Goal: Information Seeking & Learning: Learn about a topic

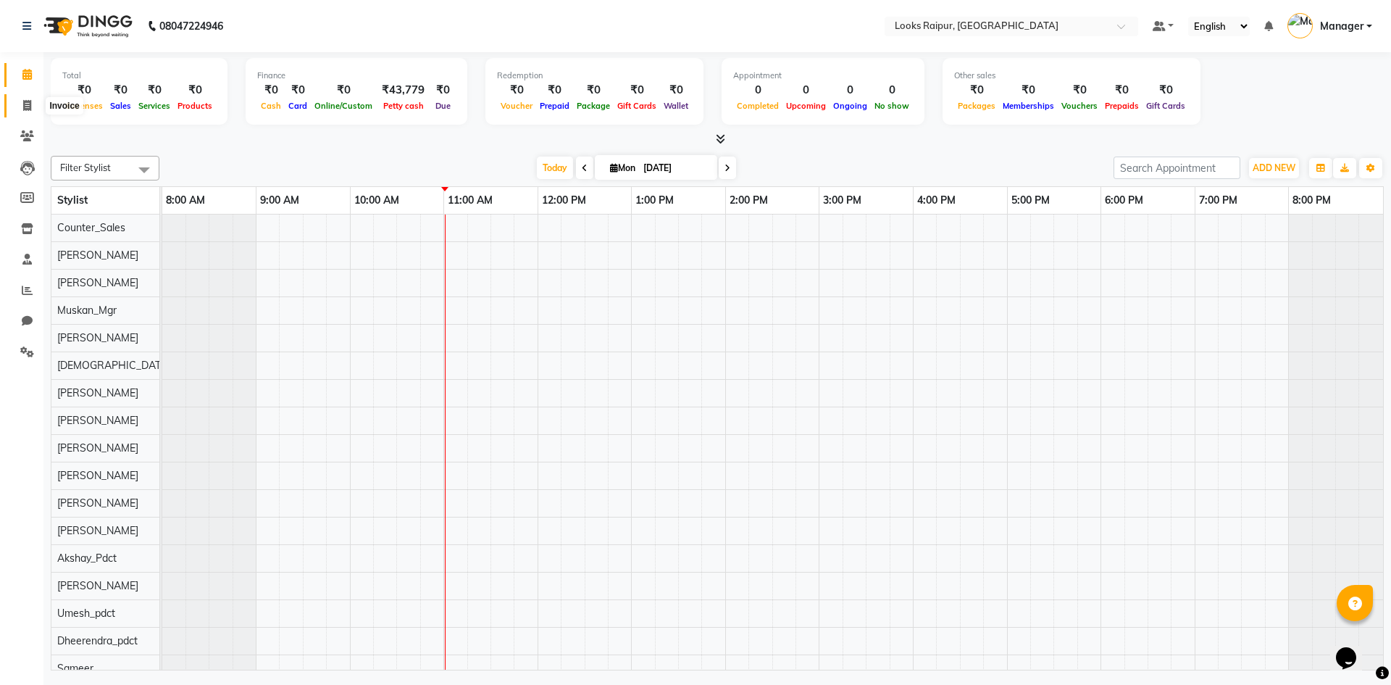
click at [25, 104] on icon at bounding box center [27, 105] width 8 height 11
select select "service"
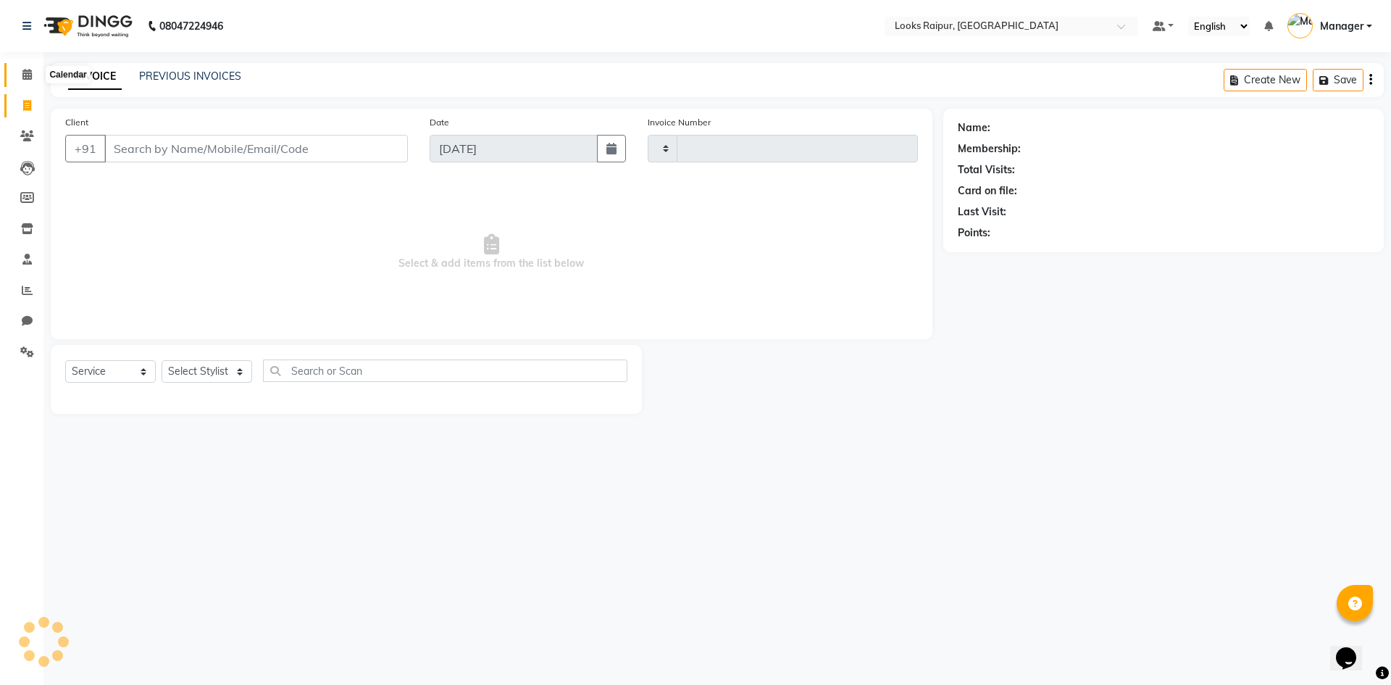
click at [38, 68] on span at bounding box center [26, 75] width 25 height 17
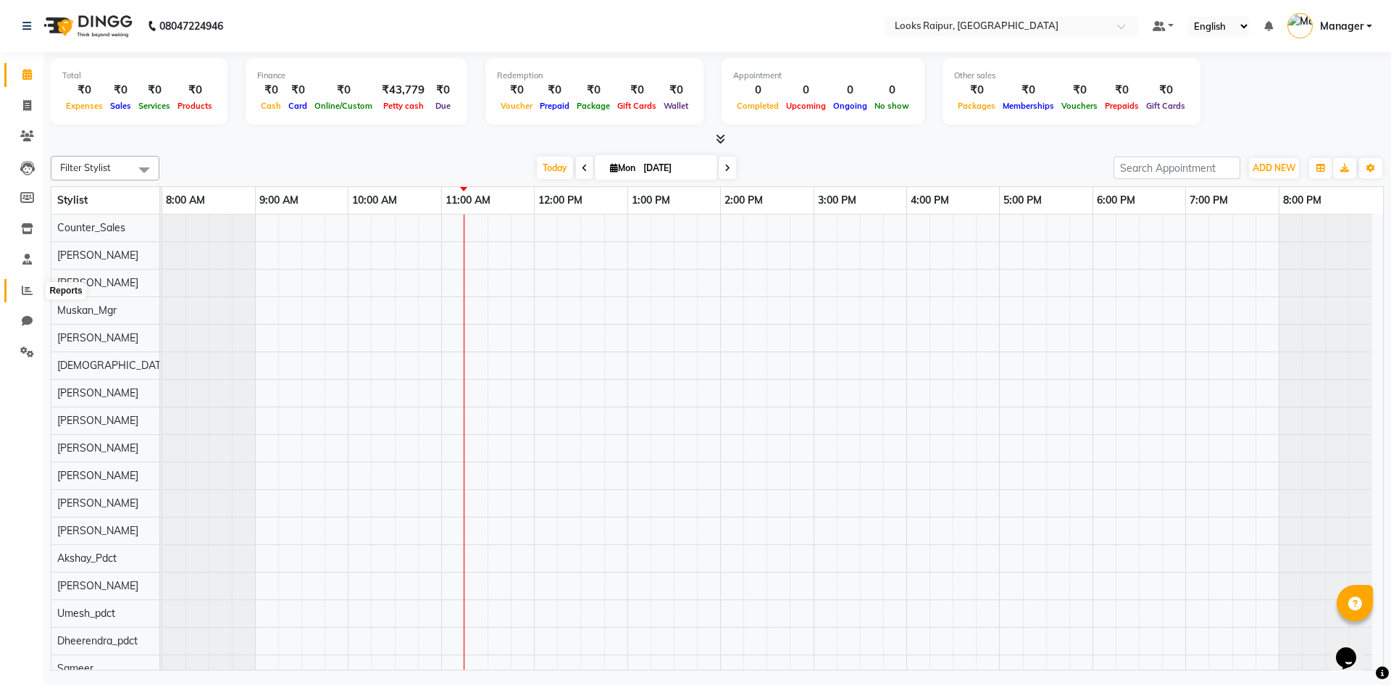
click at [25, 288] on icon at bounding box center [27, 290] width 11 height 11
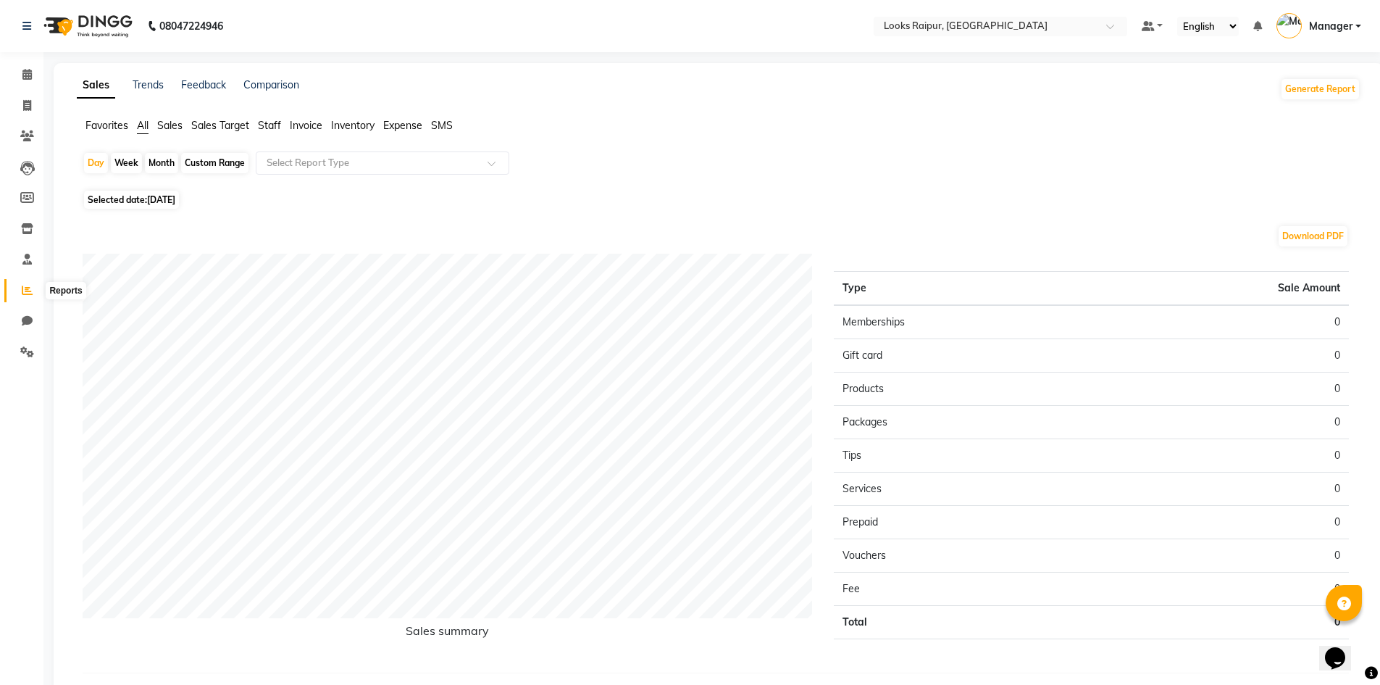
click at [26, 287] on icon at bounding box center [27, 290] width 11 height 11
click at [267, 124] on span "Staff" at bounding box center [269, 125] width 23 height 13
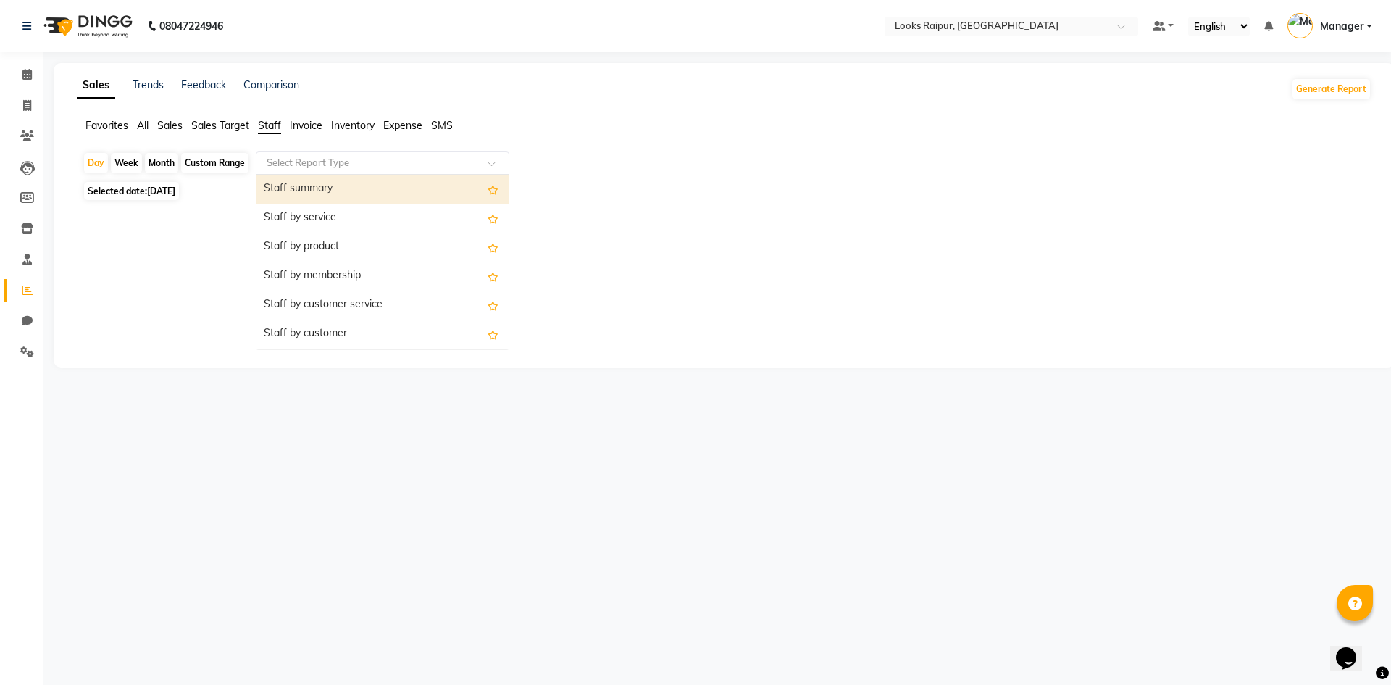
click at [487, 159] on div at bounding box center [382, 163] width 252 height 14
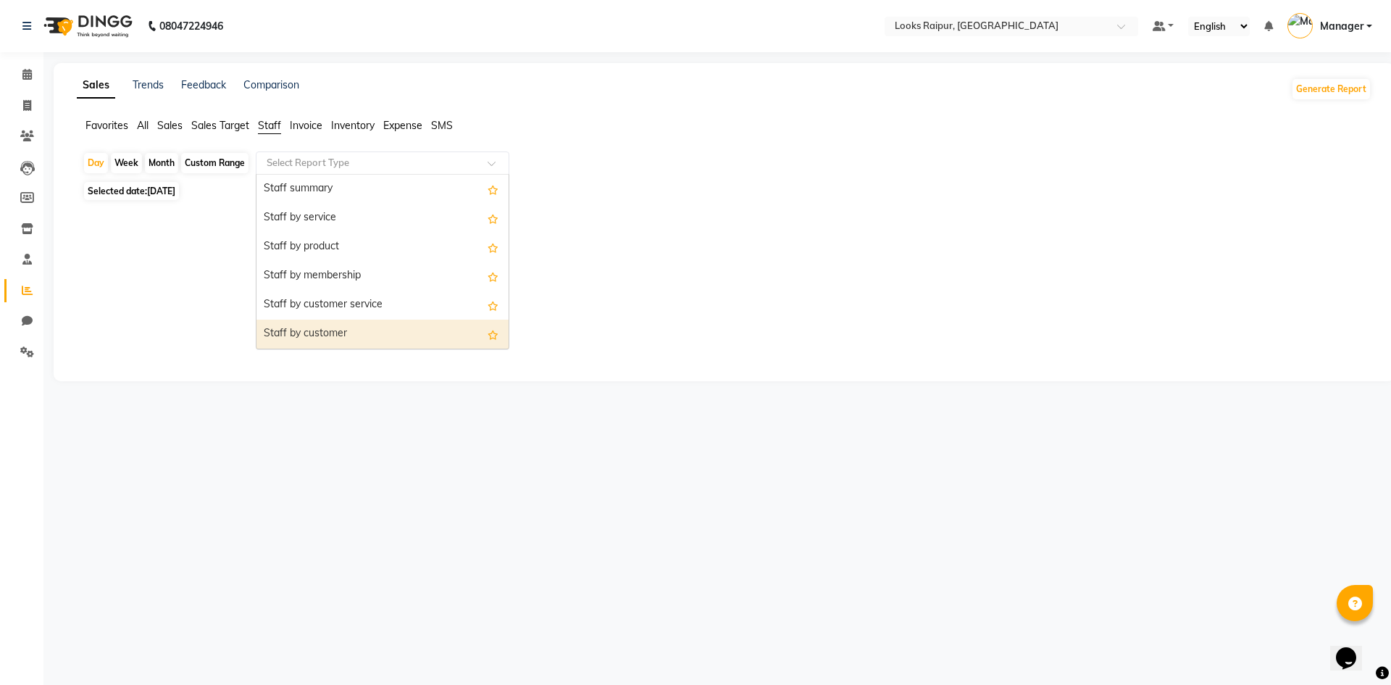
drag, startPoint x: 172, startPoint y: 275, endPoint x: 164, endPoint y: 192, distance: 82.9
click at [173, 259] on div at bounding box center [721, 285] width 1277 height 104
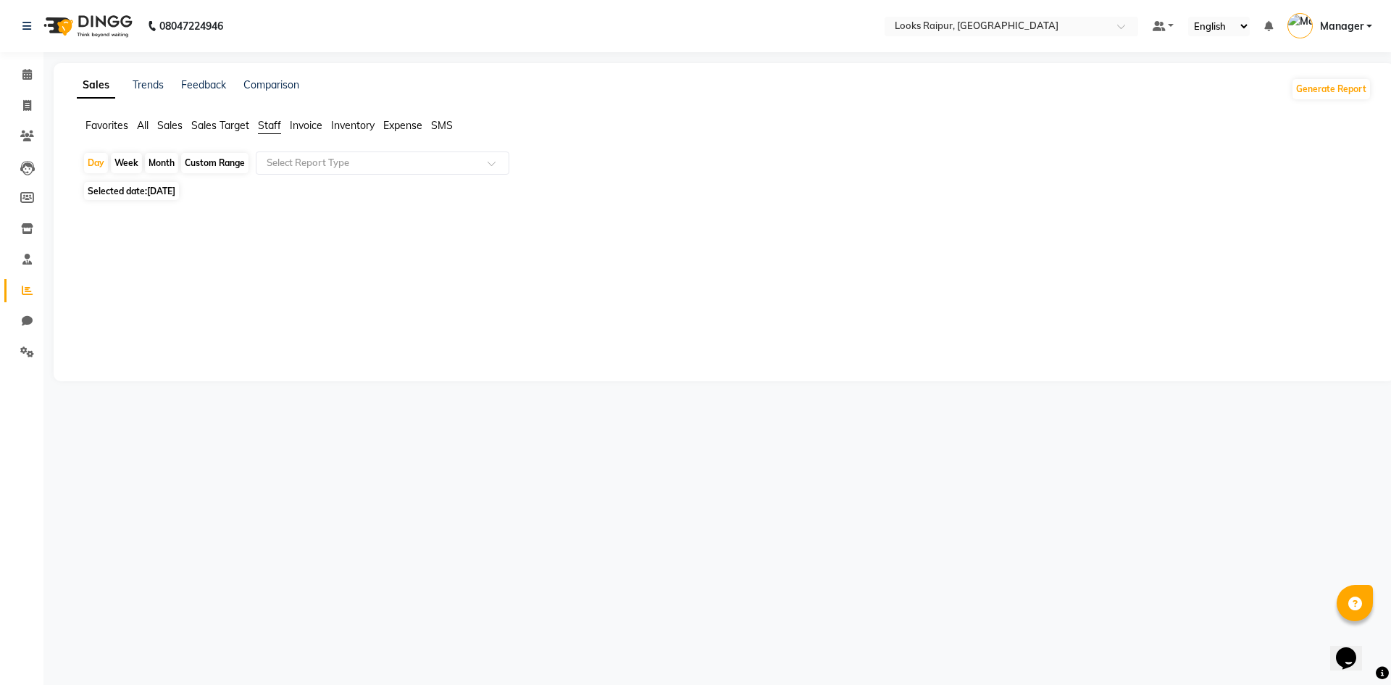
click at [154, 192] on span "[DATE]" at bounding box center [161, 190] width 28 height 11
select select "9"
select select "2025"
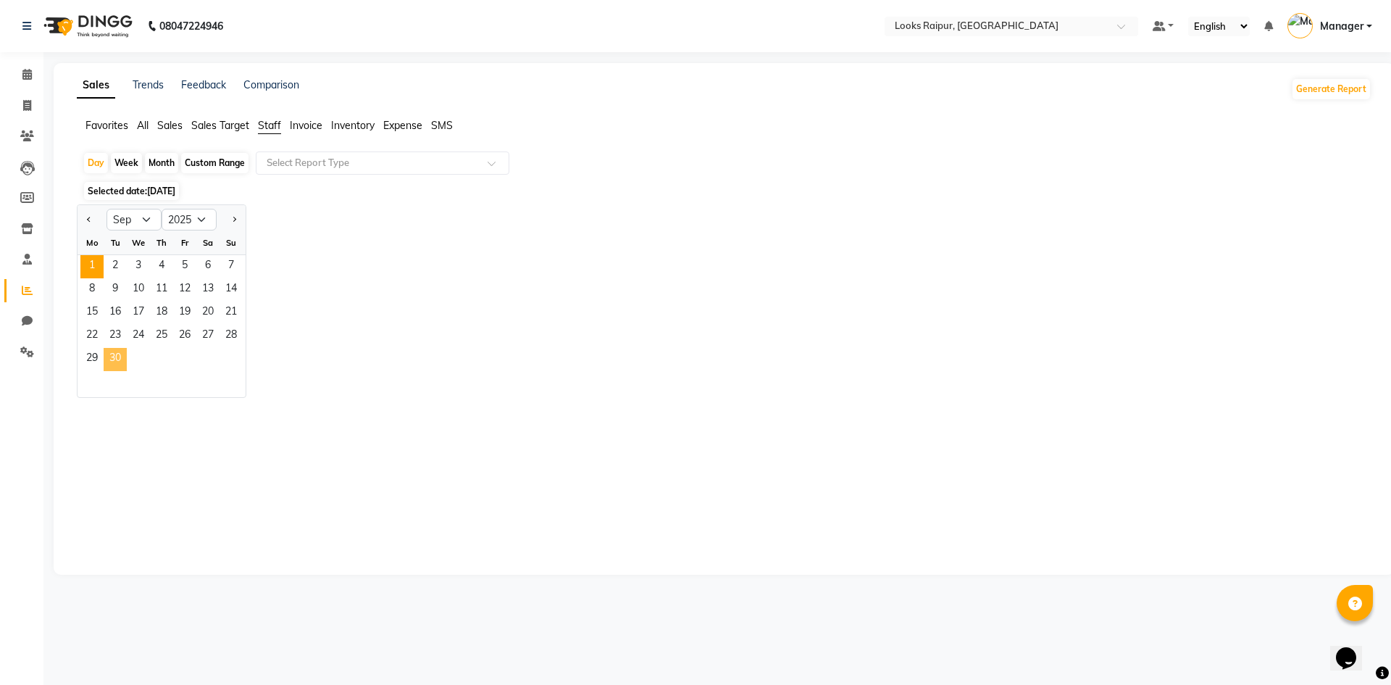
click at [114, 362] on span "30" at bounding box center [115, 359] width 23 height 23
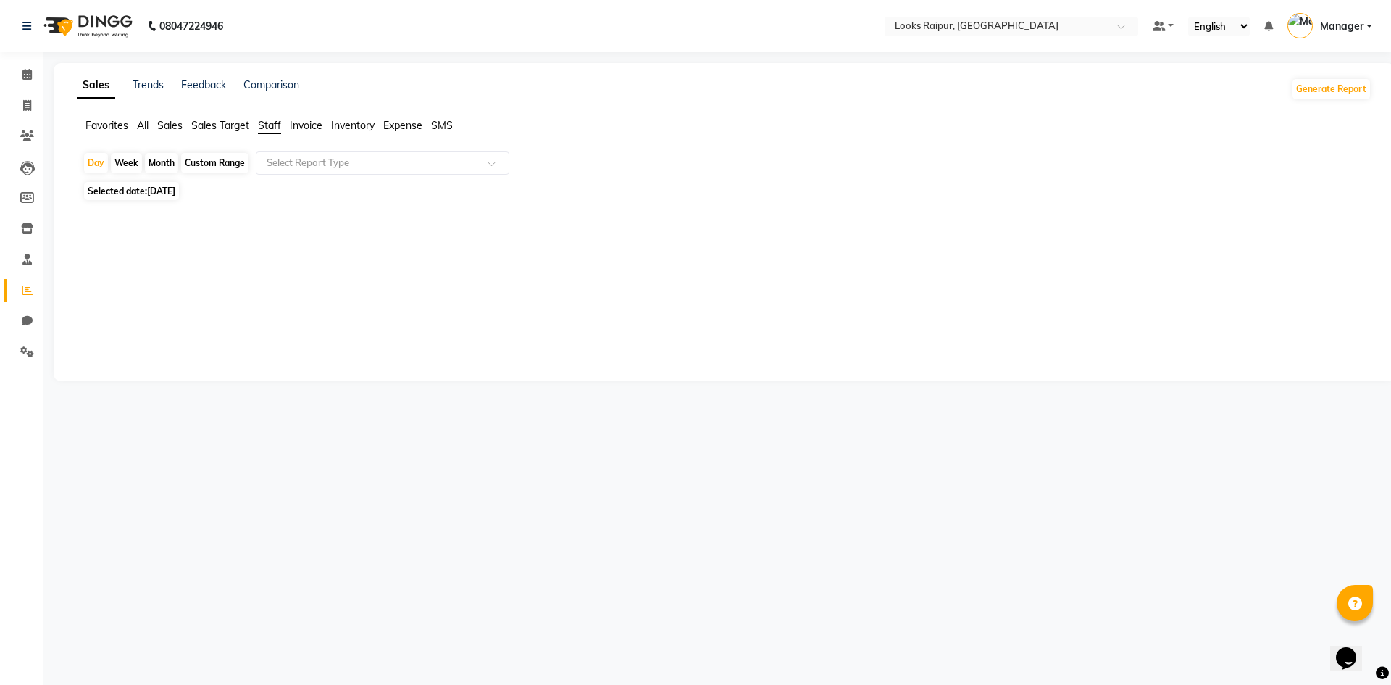
click at [152, 193] on span "[DATE]" at bounding box center [161, 190] width 28 height 11
select select "9"
select select "2025"
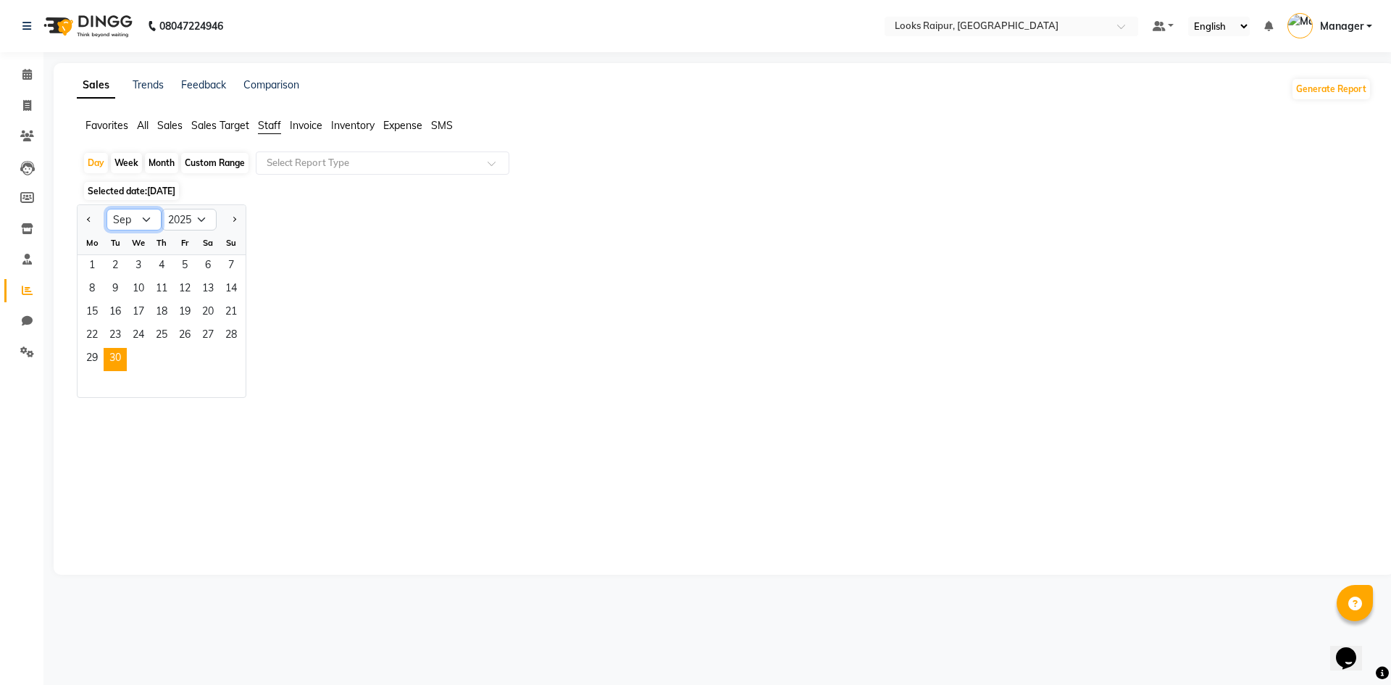
click at [142, 220] on select "Jan Feb Mar Apr May Jun [DATE] Aug Sep Oct Nov Dec" at bounding box center [133, 220] width 55 height 22
select select "8"
click at [106, 209] on select "Jan Feb Mar Apr May Jun [DATE] Aug Sep Oct Nov Dec" at bounding box center [133, 220] width 55 height 22
click at [227, 355] on span "31" at bounding box center [231, 359] width 23 height 23
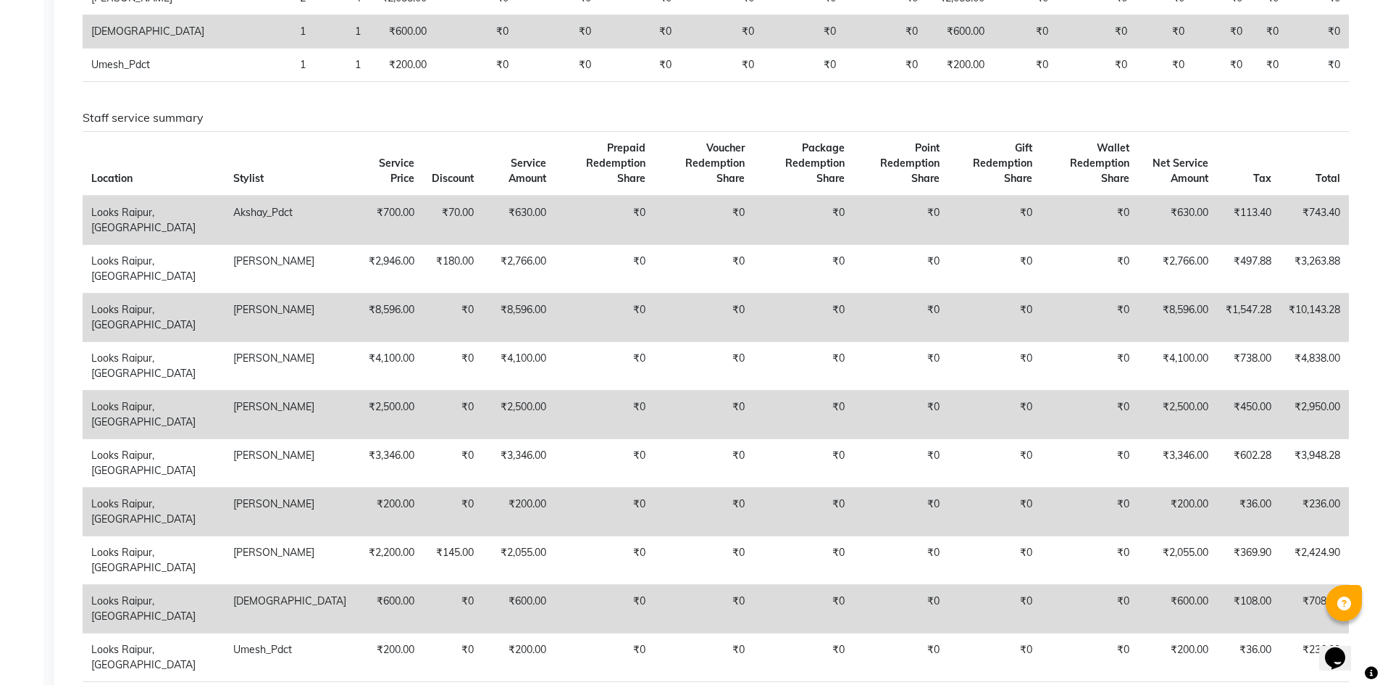
scroll to position [485, 0]
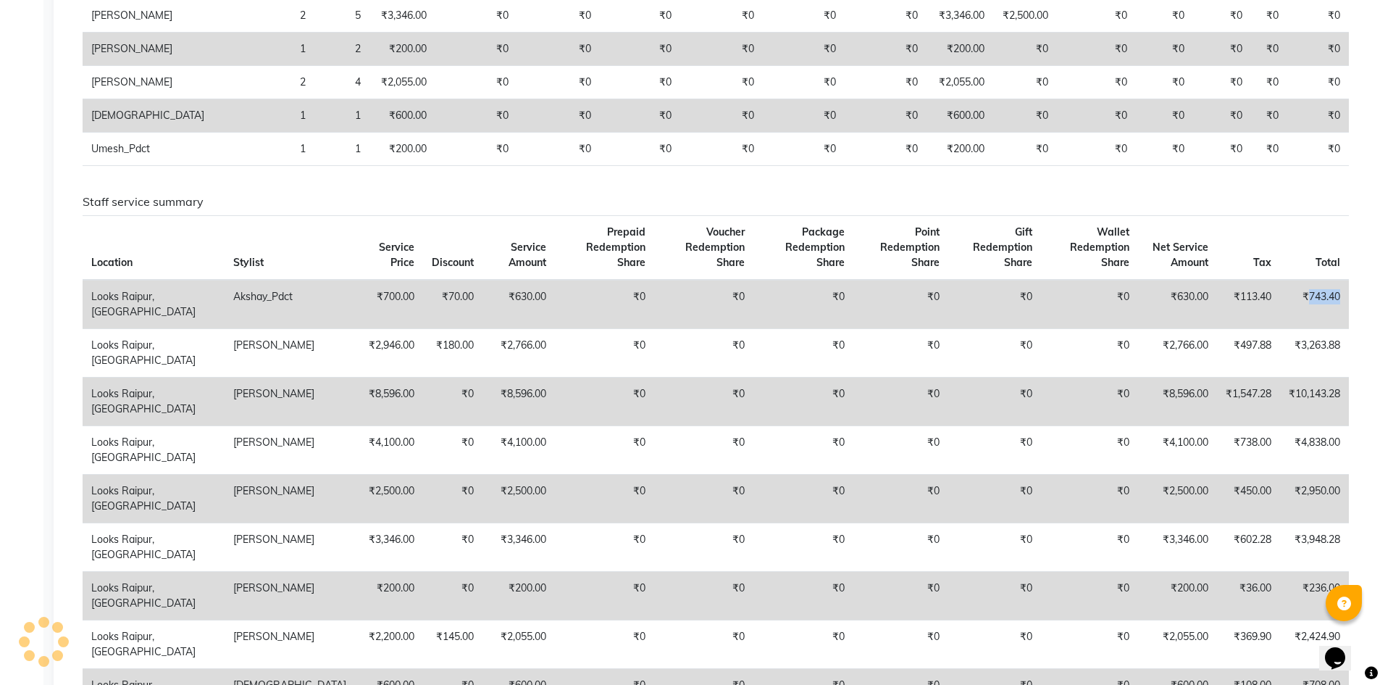
drag, startPoint x: 1308, startPoint y: 280, endPoint x: 1341, endPoint y: 275, distance: 33.6
click at [1342, 280] on td "₹743.40" at bounding box center [1314, 304] width 69 height 49
copy td "743.40"
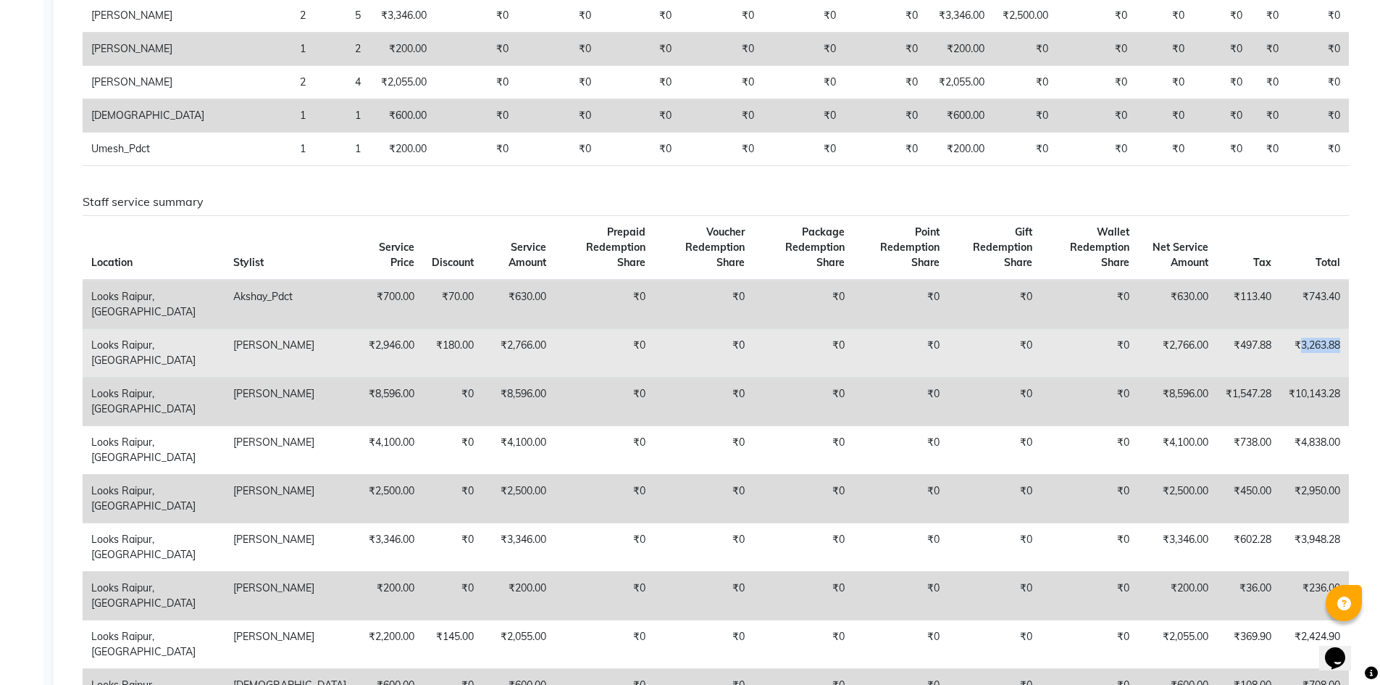
drag, startPoint x: 1300, startPoint y: 326, endPoint x: 1342, endPoint y: 325, distance: 42.8
click at [1342, 328] on td "₹3,263.88" at bounding box center [1314, 352] width 69 height 49
copy td "3,263.88"
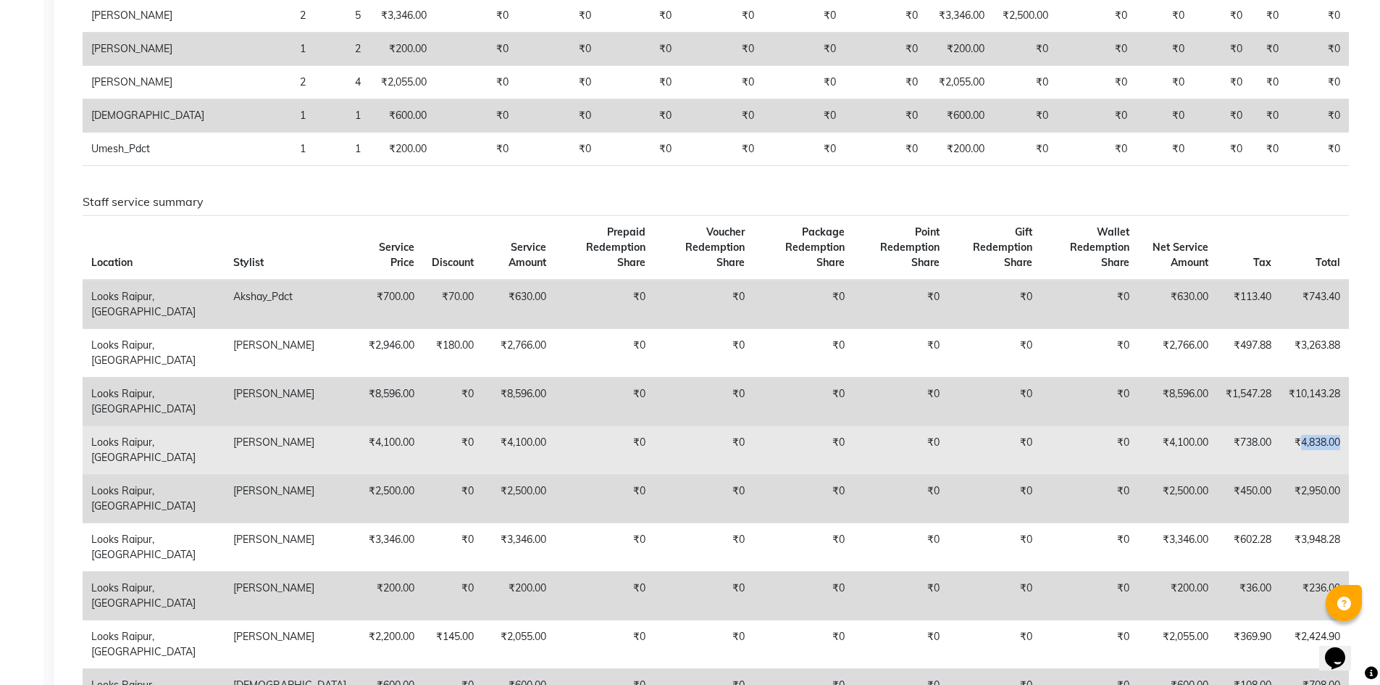
drag, startPoint x: 1299, startPoint y: 426, endPoint x: 1345, endPoint y: 420, distance: 46.0
click at [1345, 425] on td "₹4,838.00" at bounding box center [1314, 449] width 69 height 49
copy td "4,838.00"
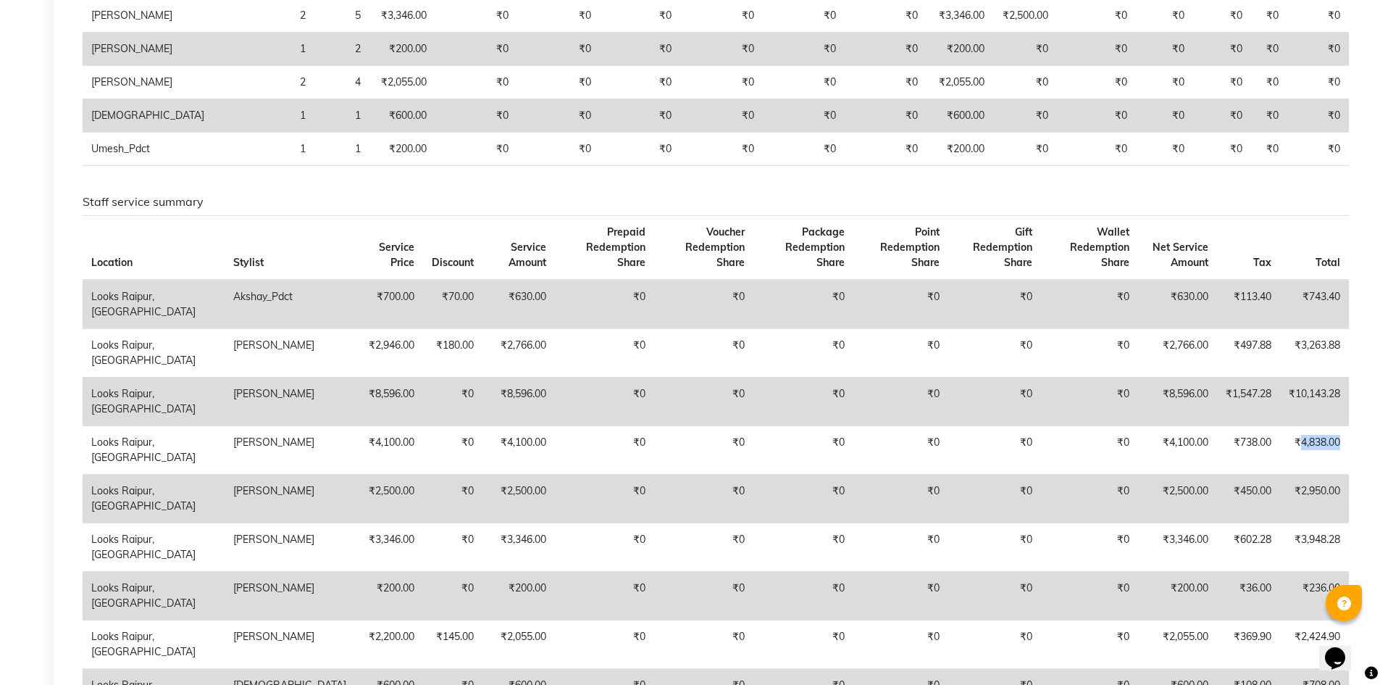
scroll to position [558, 0]
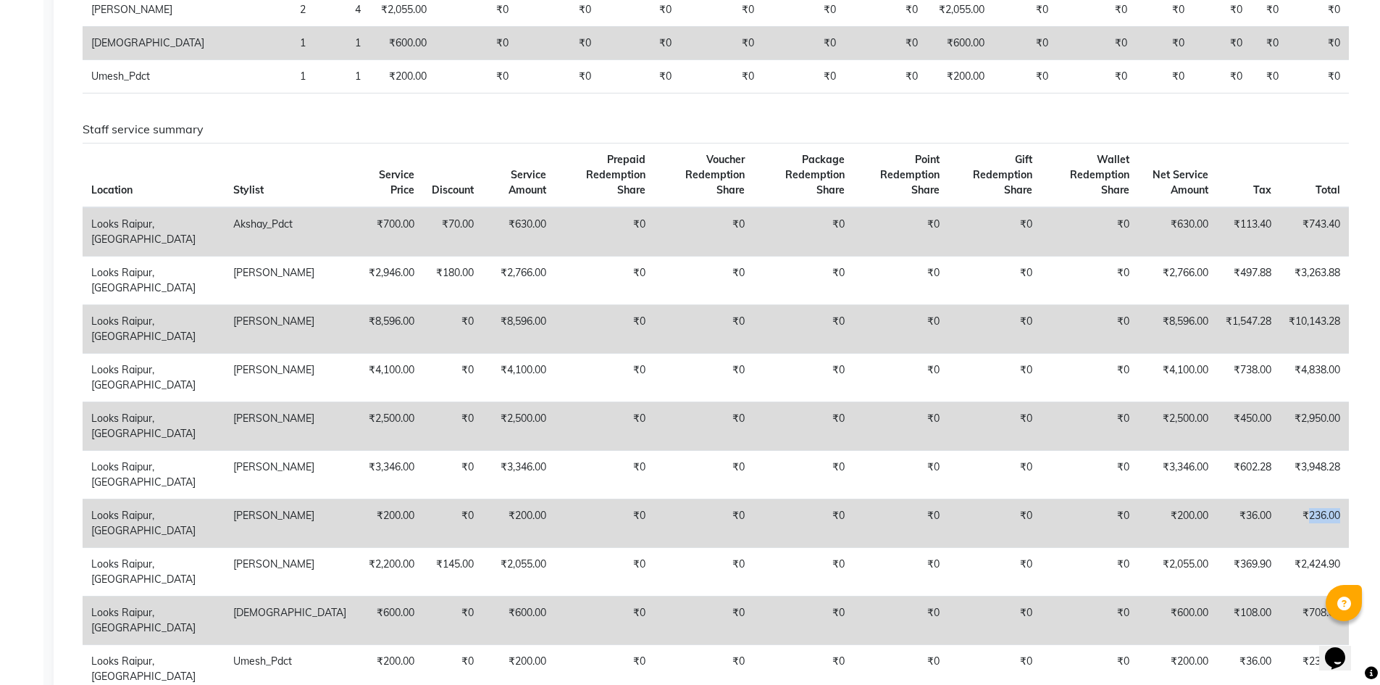
drag, startPoint x: 1306, startPoint y: 500, endPoint x: 1340, endPoint y: 488, distance: 36.0
click at [1340, 498] on td "₹236.00" at bounding box center [1314, 522] width 69 height 49
copy td "236.00"
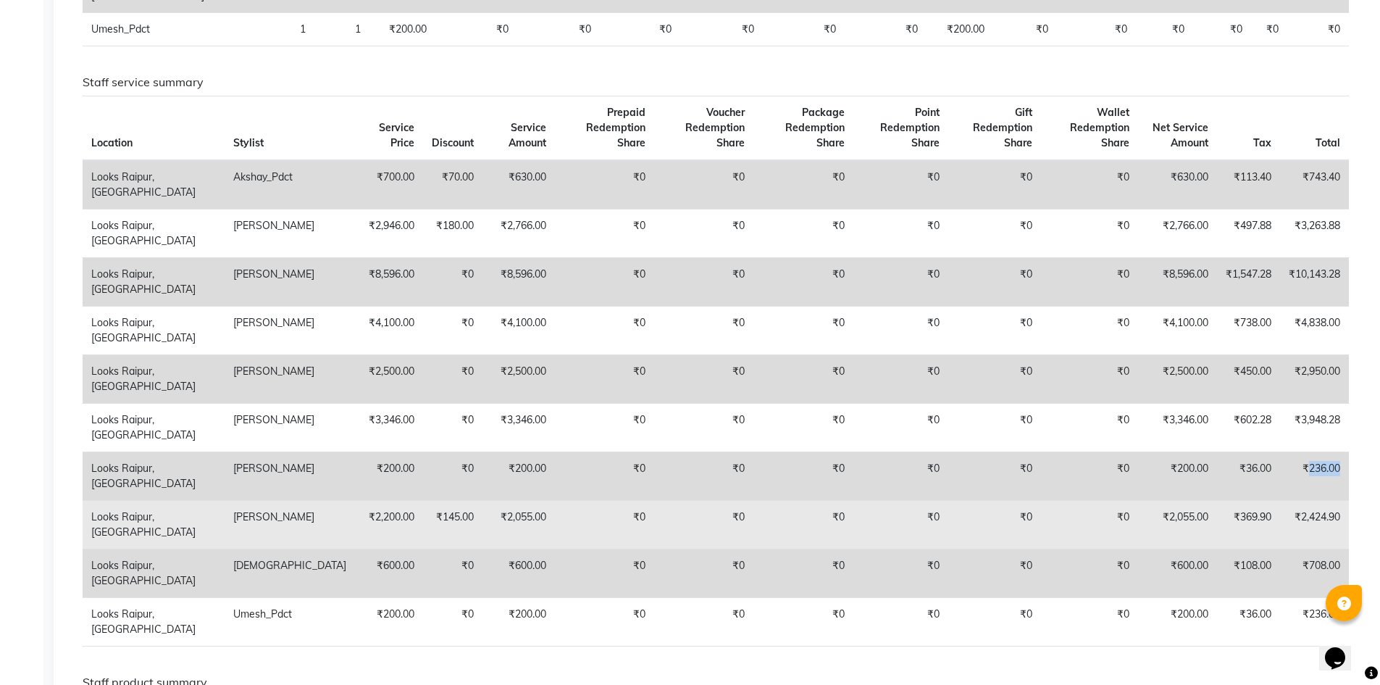
scroll to position [630, 0]
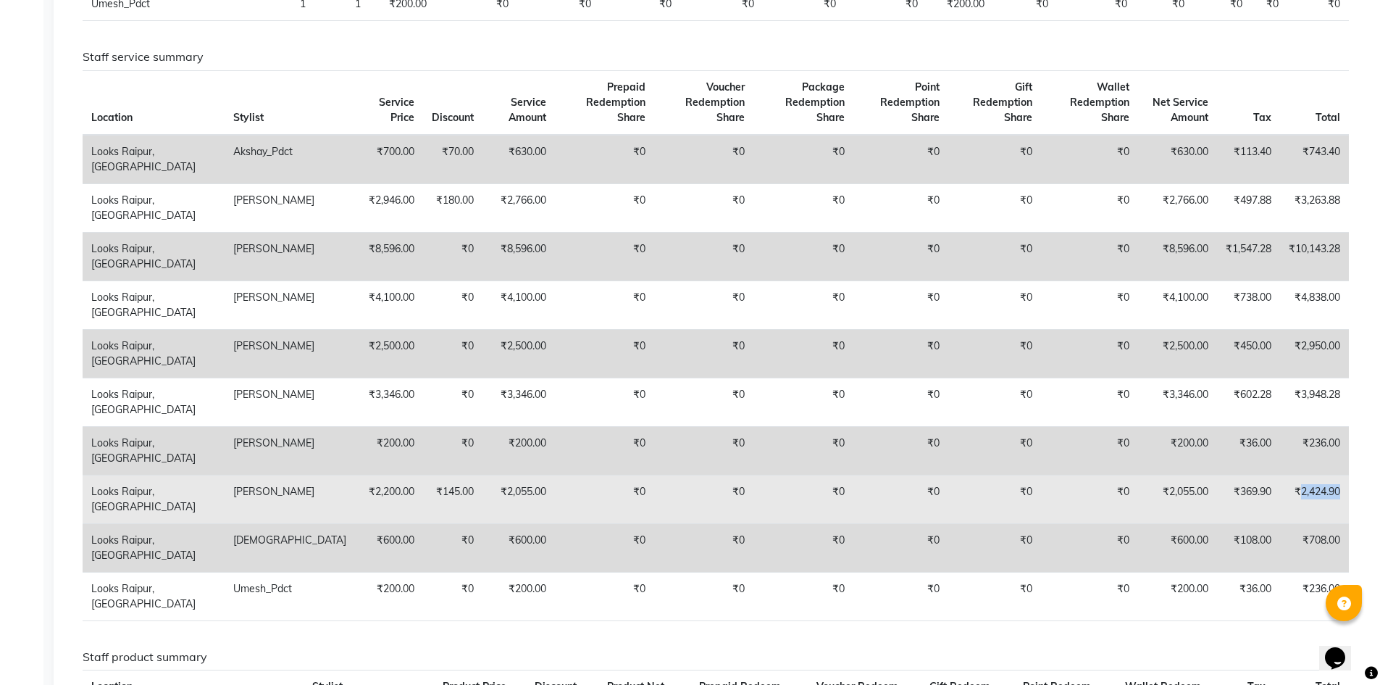
drag, startPoint x: 1300, startPoint y: 473, endPoint x: 1344, endPoint y: 467, distance: 44.0
click at [1344, 475] on td "₹2,424.90" at bounding box center [1314, 499] width 69 height 49
copy td "2,424.90"
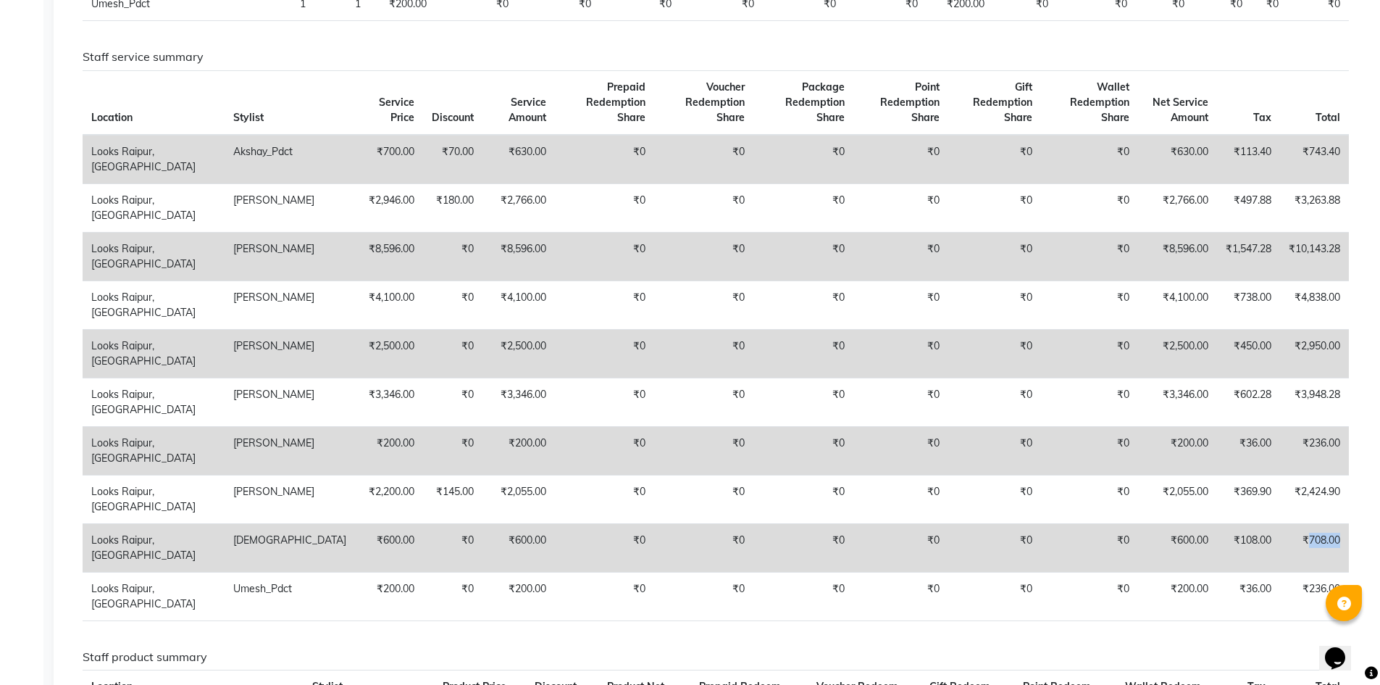
drag, startPoint x: 1308, startPoint y: 525, endPoint x: 1343, endPoint y: 522, distance: 34.9
click at [1343, 523] on td "₹708.00" at bounding box center [1314, 547] width 69 height 49
copy td "708.00"
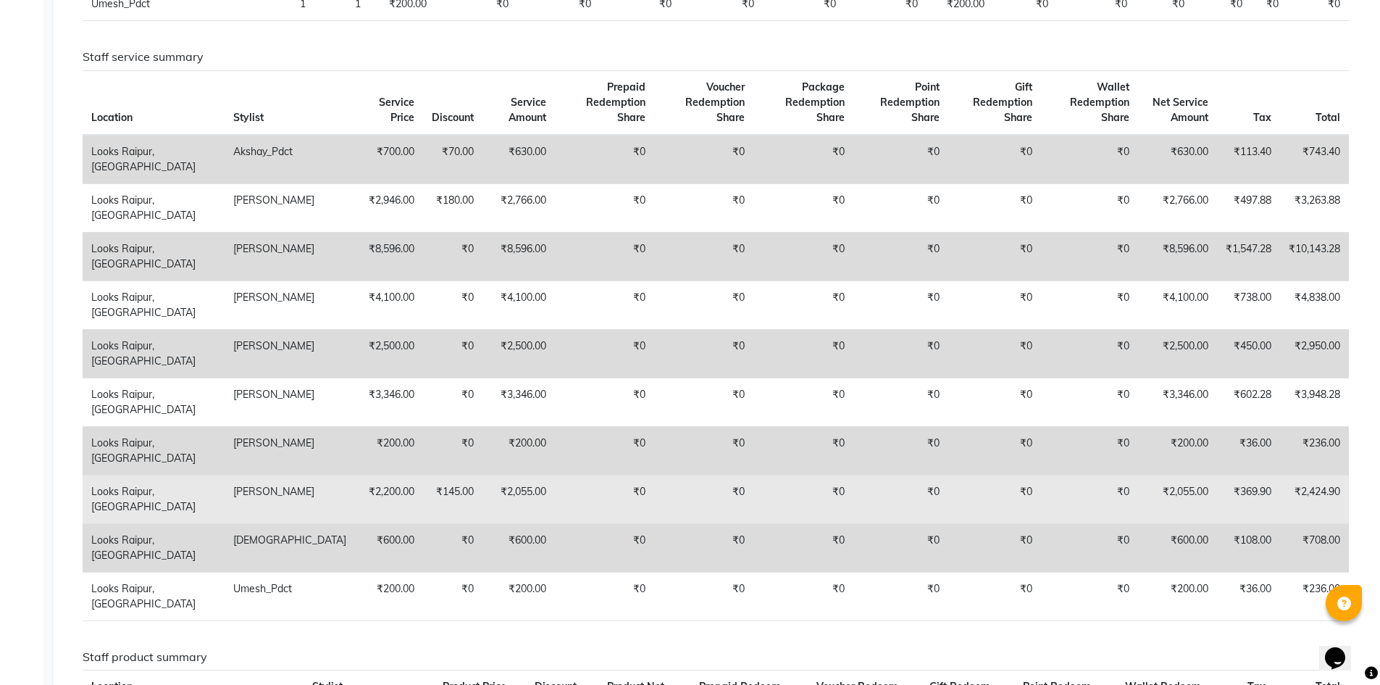
drag, startPoint x: 1299, startPoint y: 469, endPoint x: 1300, endPoint y: 478, distance: 8.7
click at [1300, 478] on td "₹2,424.90" at bounding box center [1314, 499] width 69 height 49
drag, startPoint x: 1300, startPoint y: 478, endPoint x: 1345, endPoint y: 475, distance: 45.7
click at [1345, 475] on td "₹2,424.90" at bounding box center [1314, 499] width 69 height 49
copy td "2,424.90"
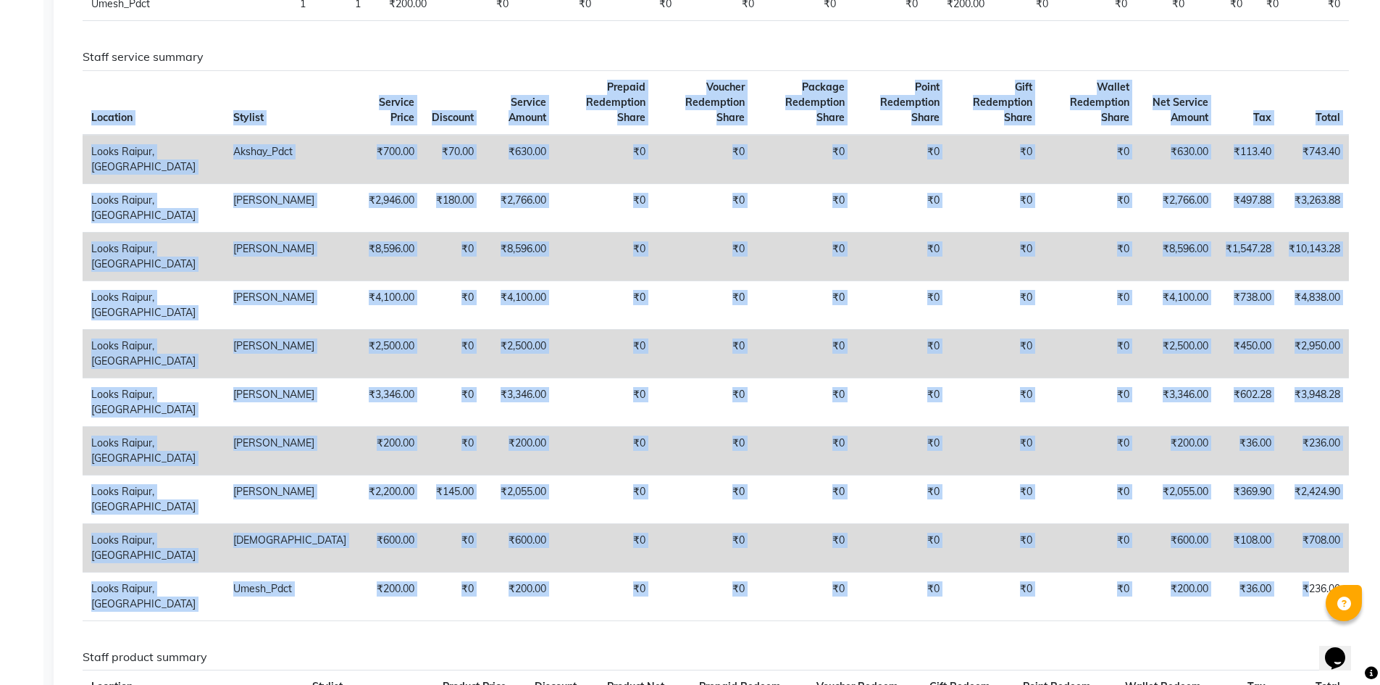
drag, startPoint x: 1309, startPoint y: 572, endPoint x: 1350, endPoint y: 564, distance: 41.9
click at [1350, 564] on div "Staff service summary Location Stylist Service Price Discount Service Amount Pr…" at bounding box center [716, 341] width 1288 height 582
copy table "Loremips Dolorsi Ametcon Adipi Elitsedd Eiusmod Tempor Incidid Utlaboreet Dolor…"
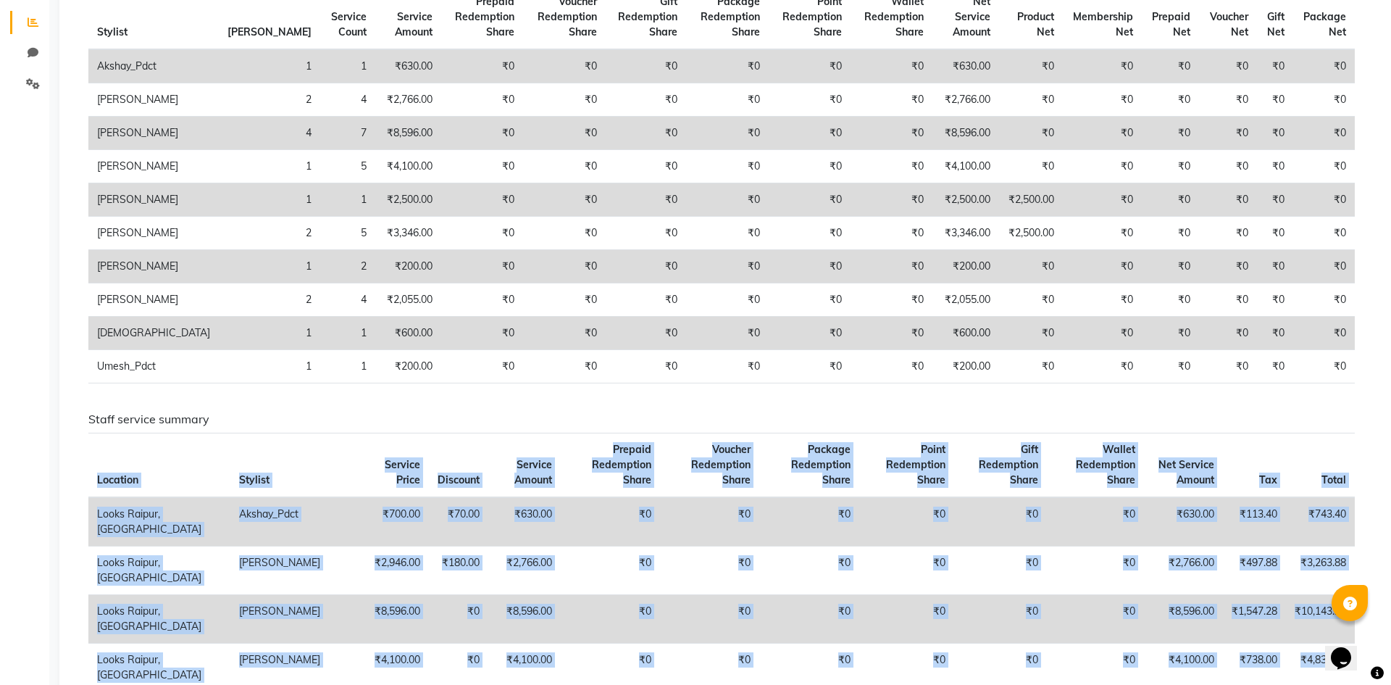
scroll to position [0, 0]
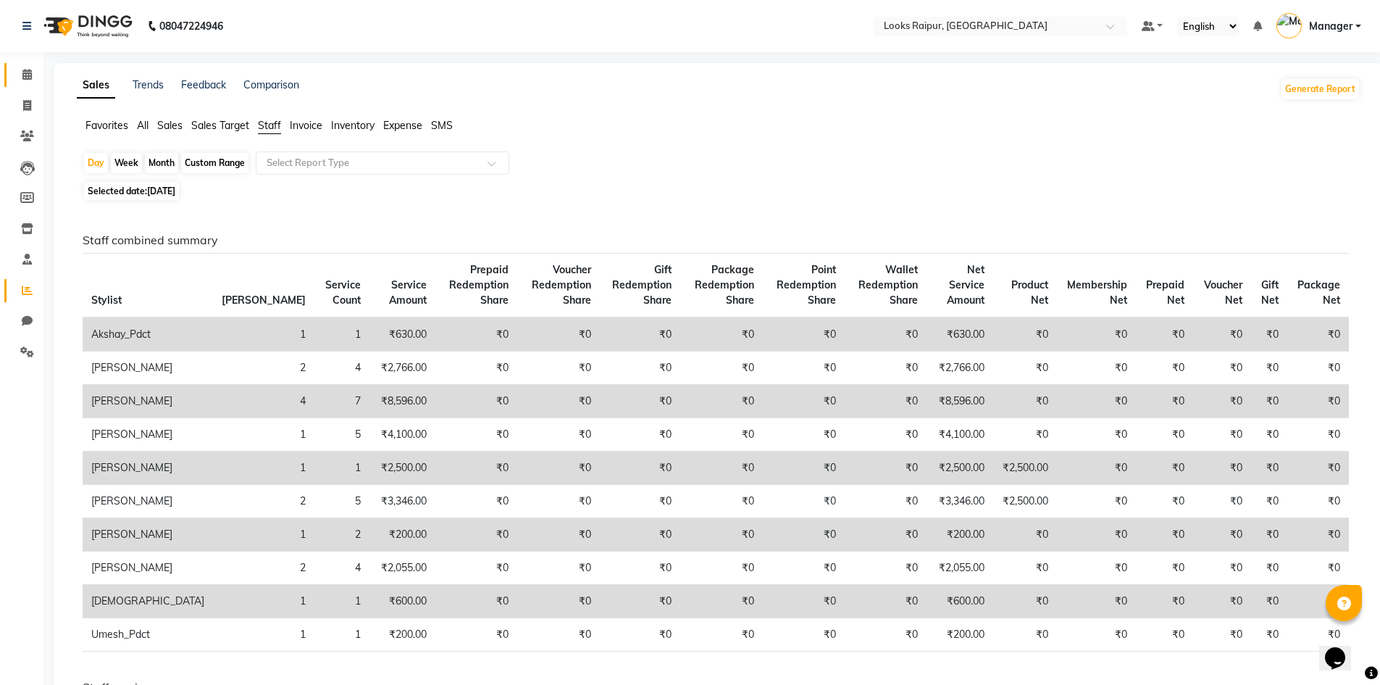
click at [14, 71] on link "Calendar" at bounding box center [21, 75] width 35 height 24
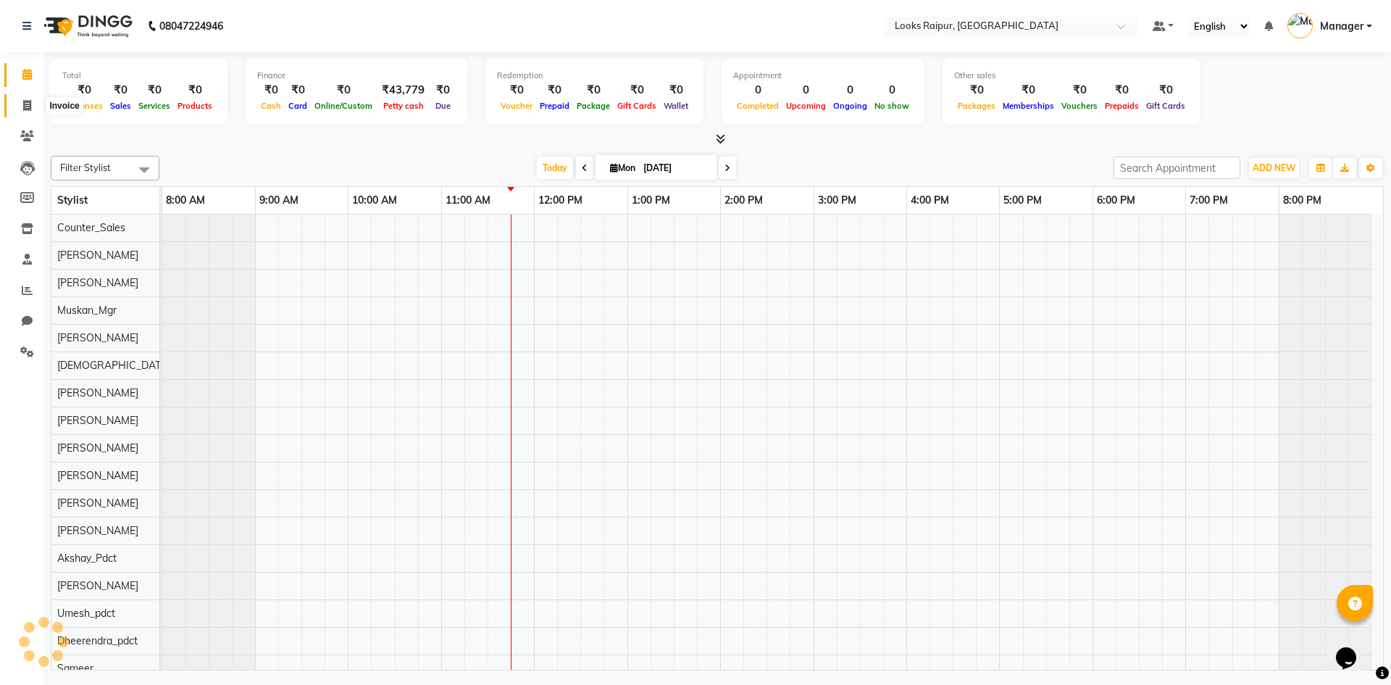
click at [23, 107] on icon at bounding box center [27, 105] width 8 height 11
select select "8606"
select select "service"
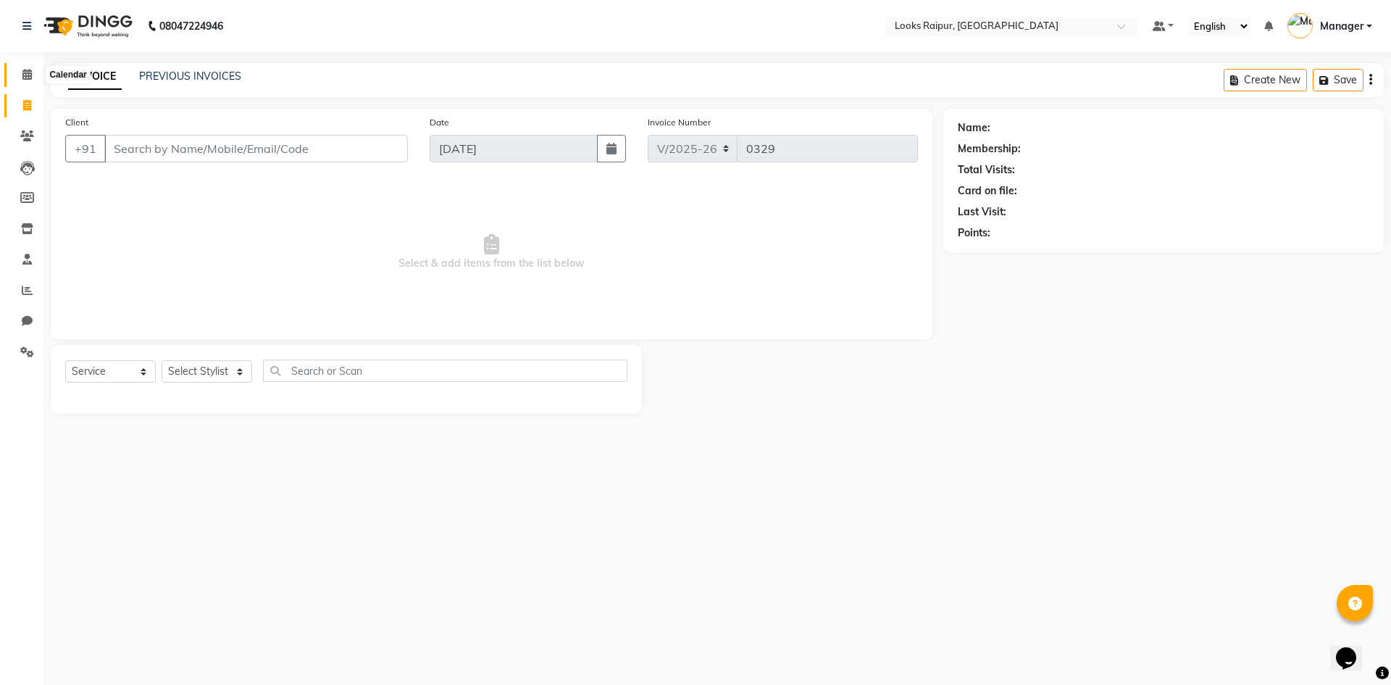
click at [25, 73] on icon at bounding box center [26, 74] width 9 height 11
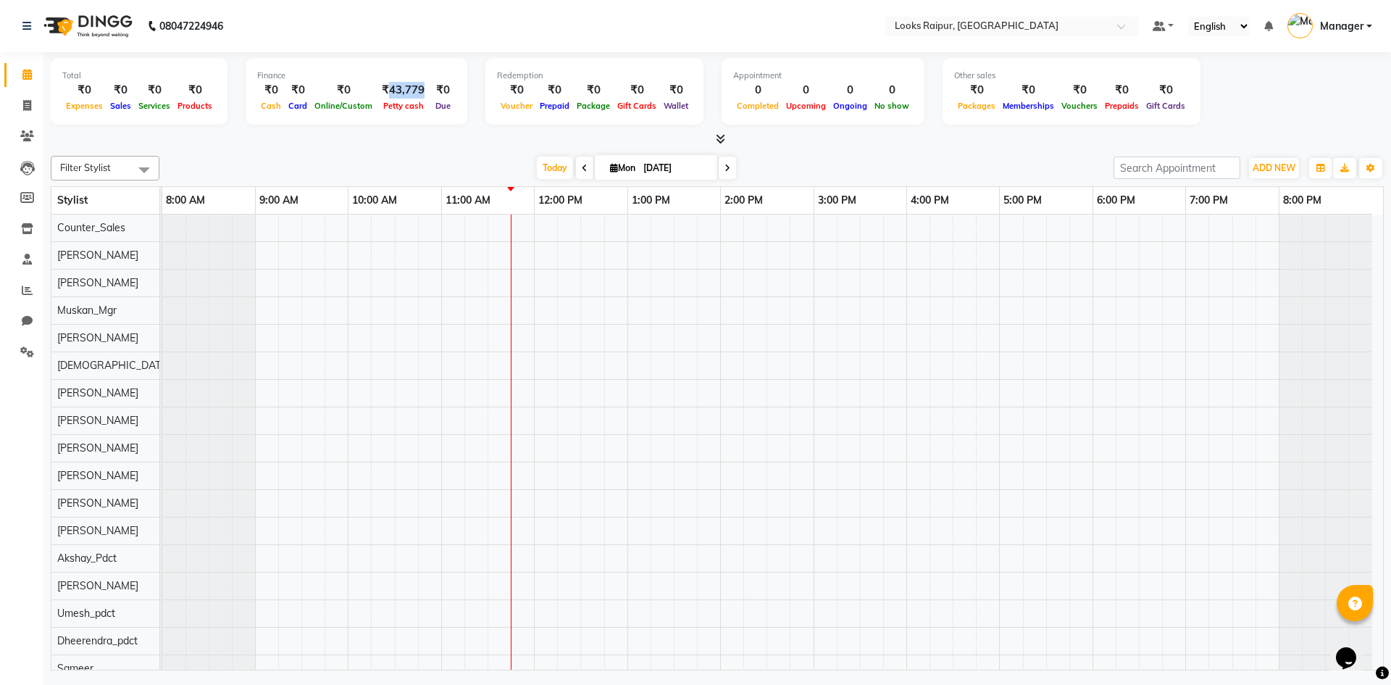
drag, startPoint x: 416, startPoint y: 89, endPoint x: 382, endPoint y: 88, distance: 34.1
click at [382, 88] on div "₹43,779" at bounding box center [403, 90] width 54 height 17
